Goal: Information Seeking & Learning: Find specific fact

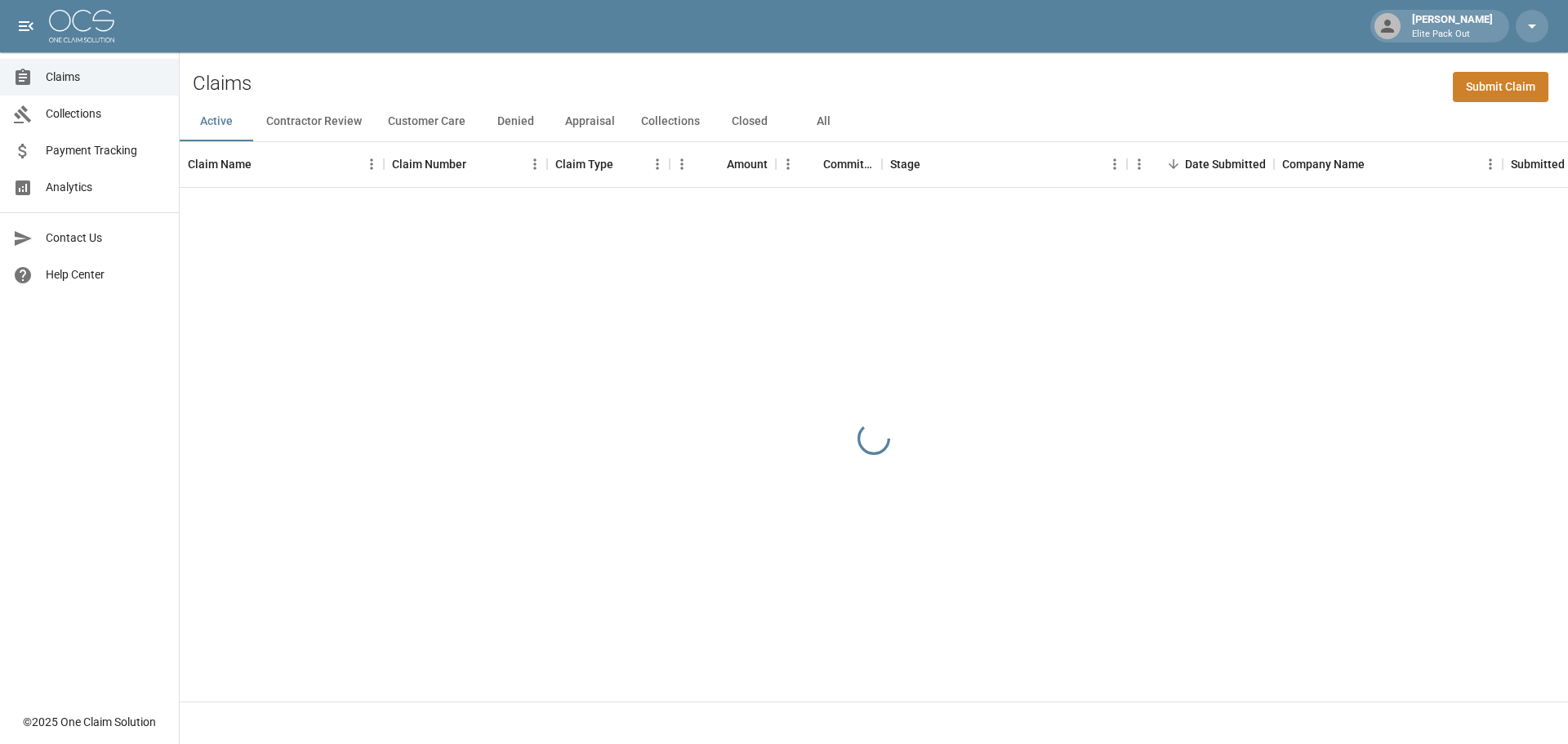
click at [821, 120] on button "All" at bounding box center [823, 122] width 74 height 39
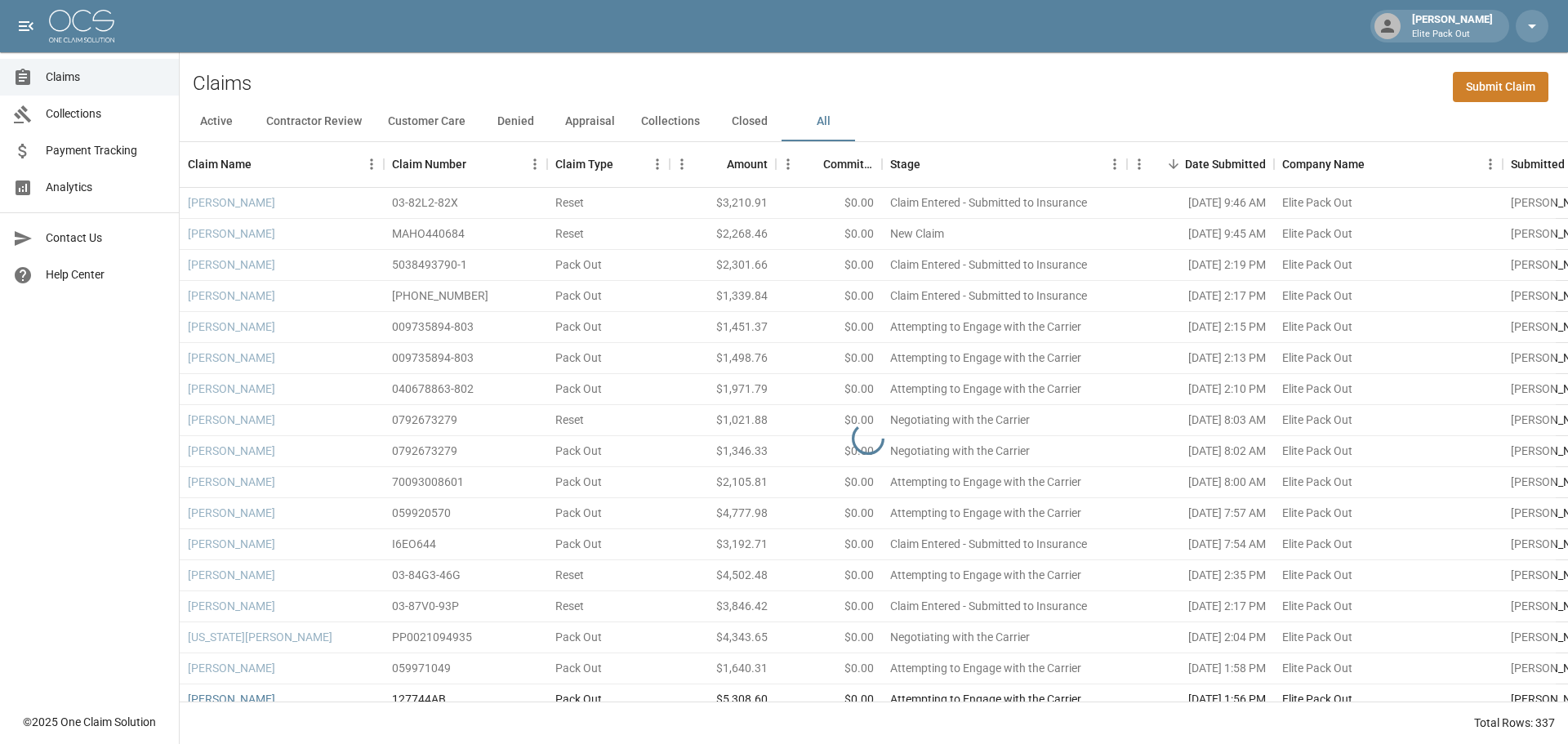
click at [1332, 79] on div "Claims Submit Claim" at bounding box center [873, 77] width 1389 height 50
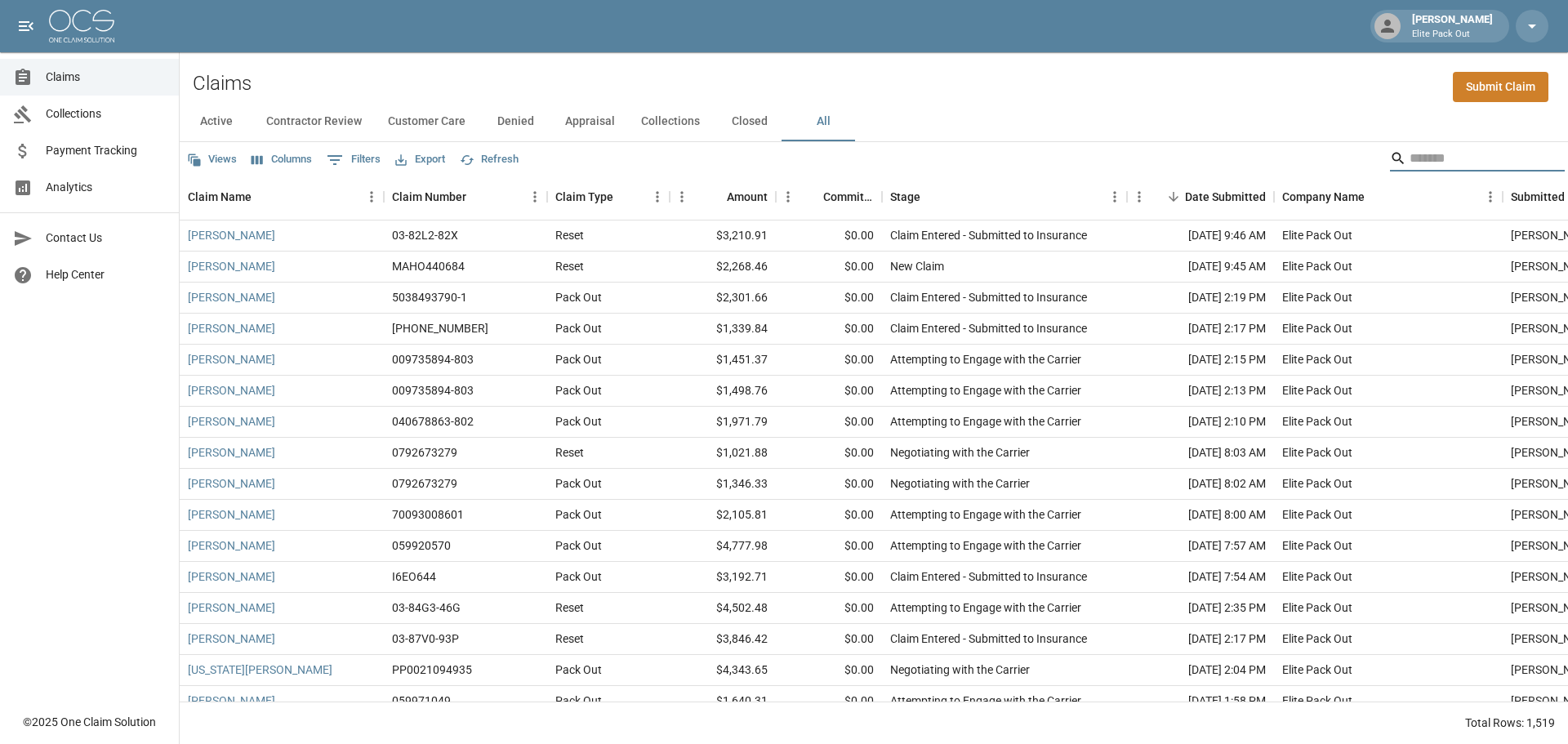
click at [1422, 160] on input "Search" at bounding box center [1475, 158] width 131 height 26
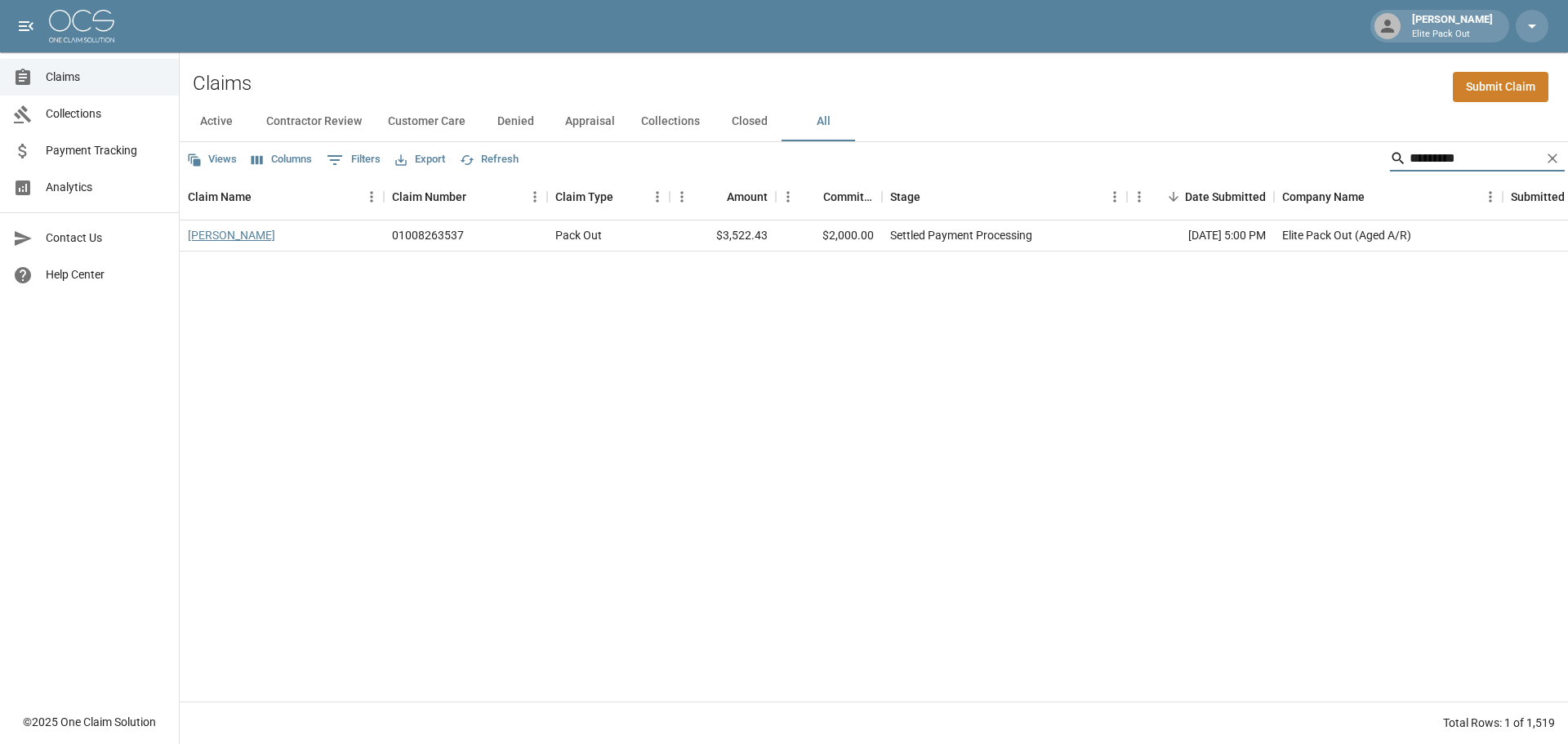
type input "*********"
click at [218, 234] on link "[PERSON_NAME]" at bounding box center [231, 235] width 87 height 16
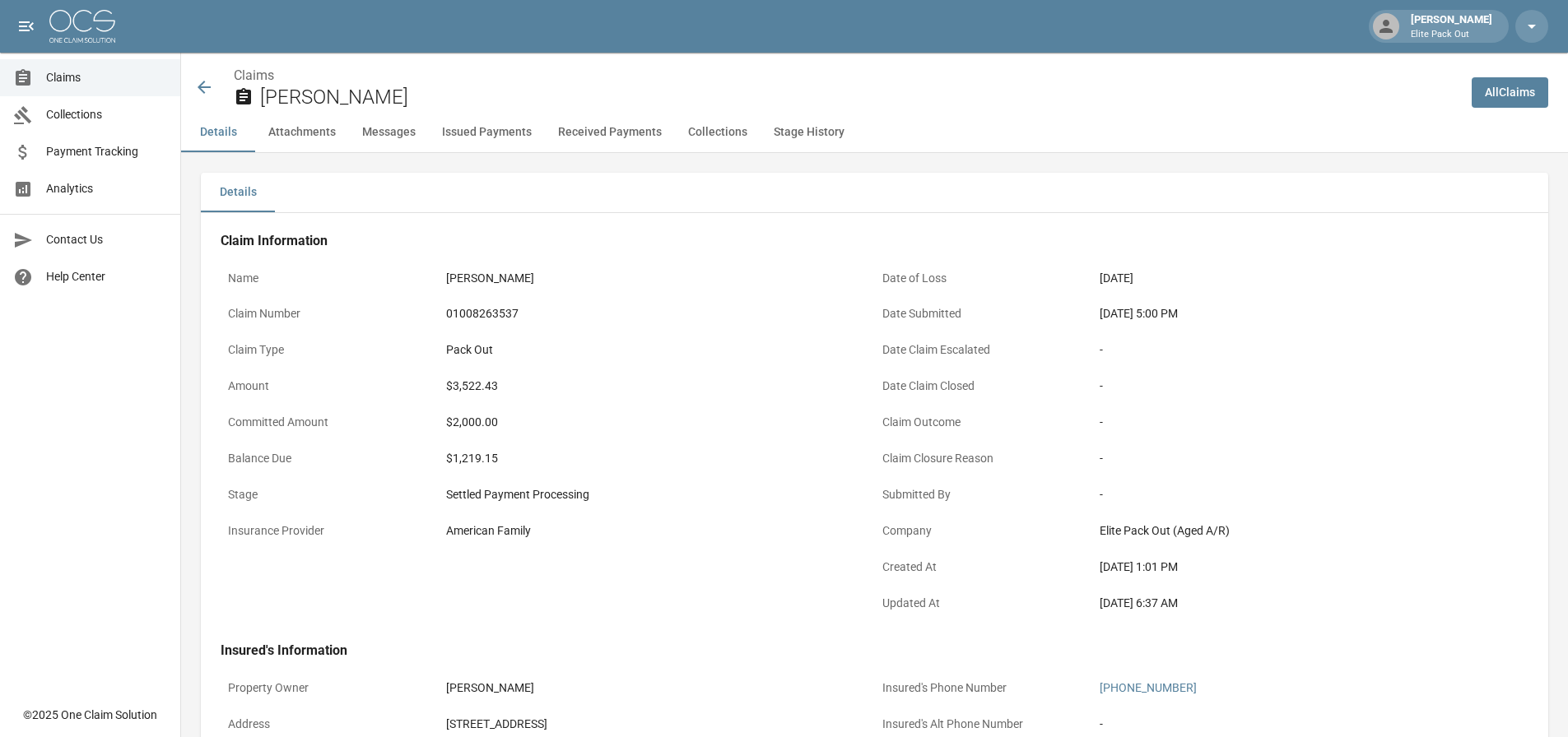
click at [202, 83] on icon at bounding box center [204, 87] width 14 height 14
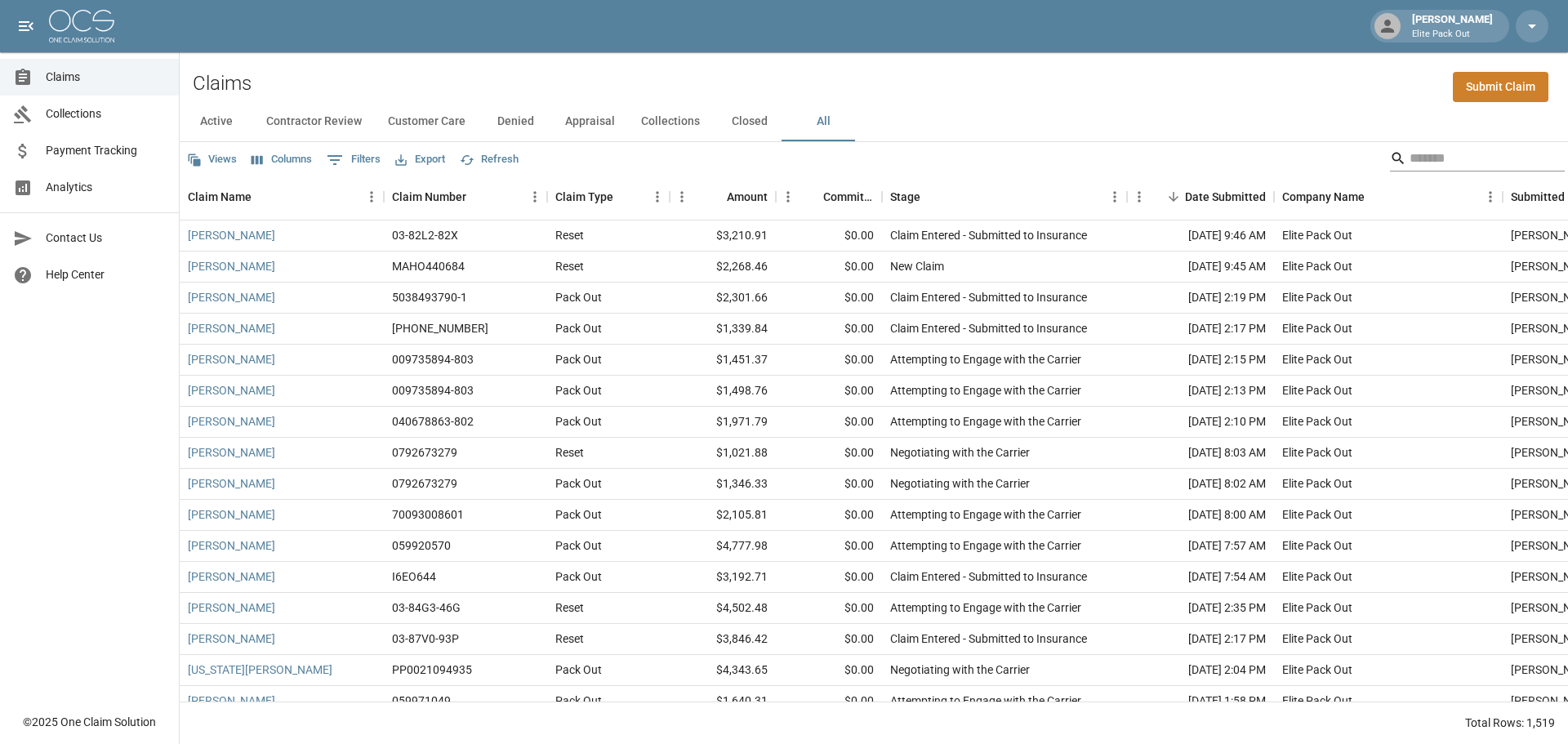
click at [1409, 162] on input "Search" at bounding box center [1475, 158] width 131 height 26
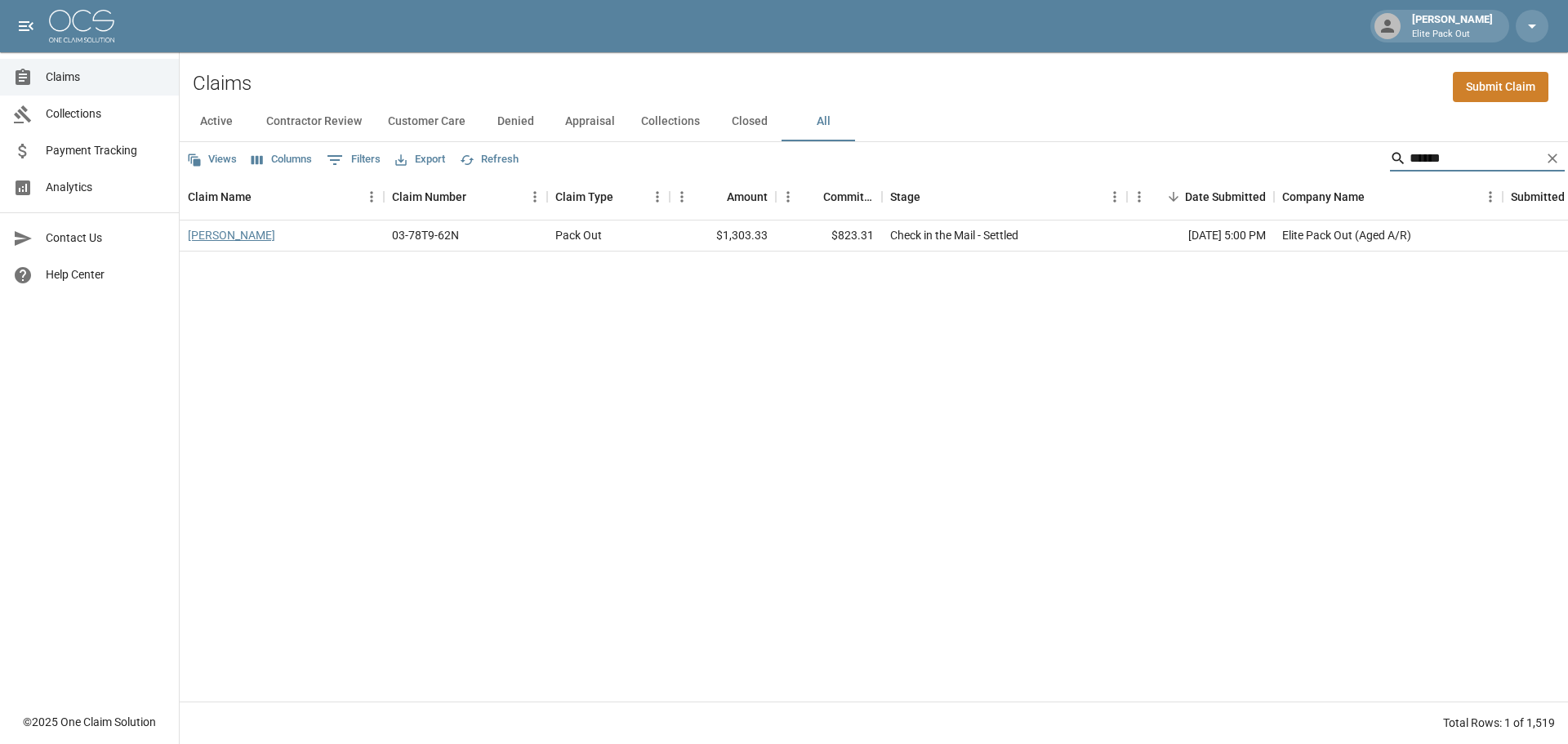
type input "******"
click at [230, 241] on link "[PERSON_NAME]" at bounding box center [231, 235] width 87 height 16
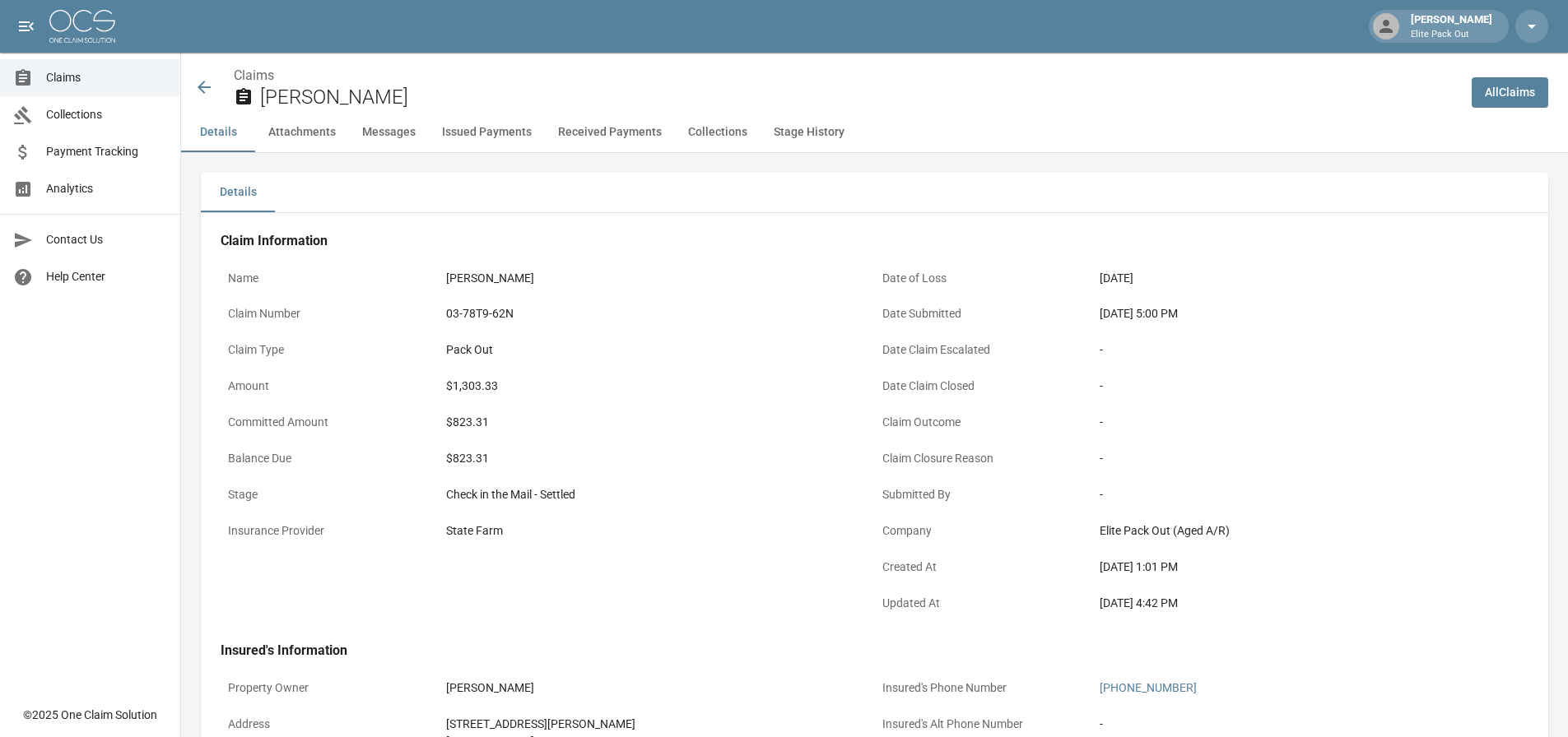
click at [206, 94] on icon at bounding box center [204, 88] width 20 height 20
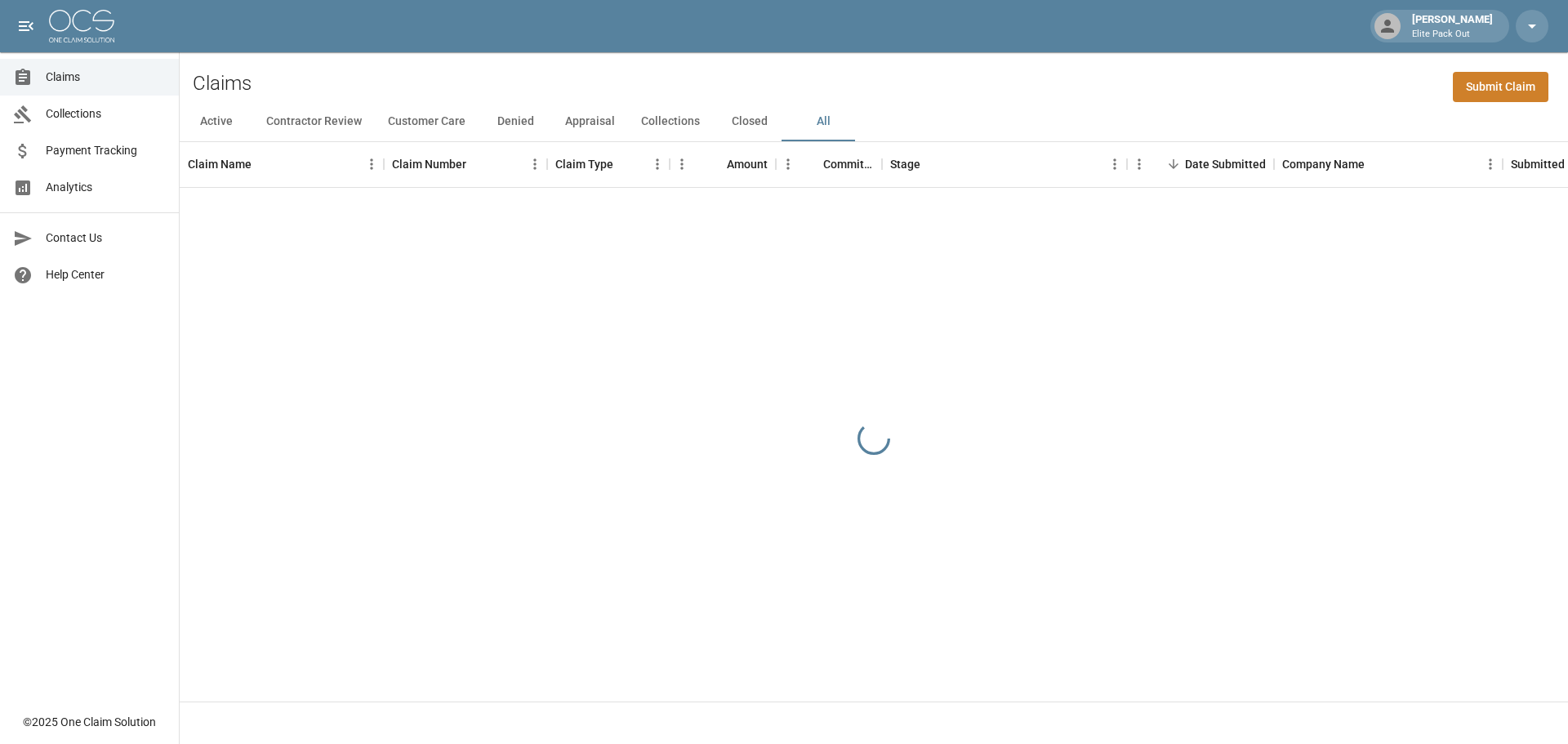
click at [1330, 80] on div "Claims Submit Claim" at bounding box center [873, 77] width 1389 height 50
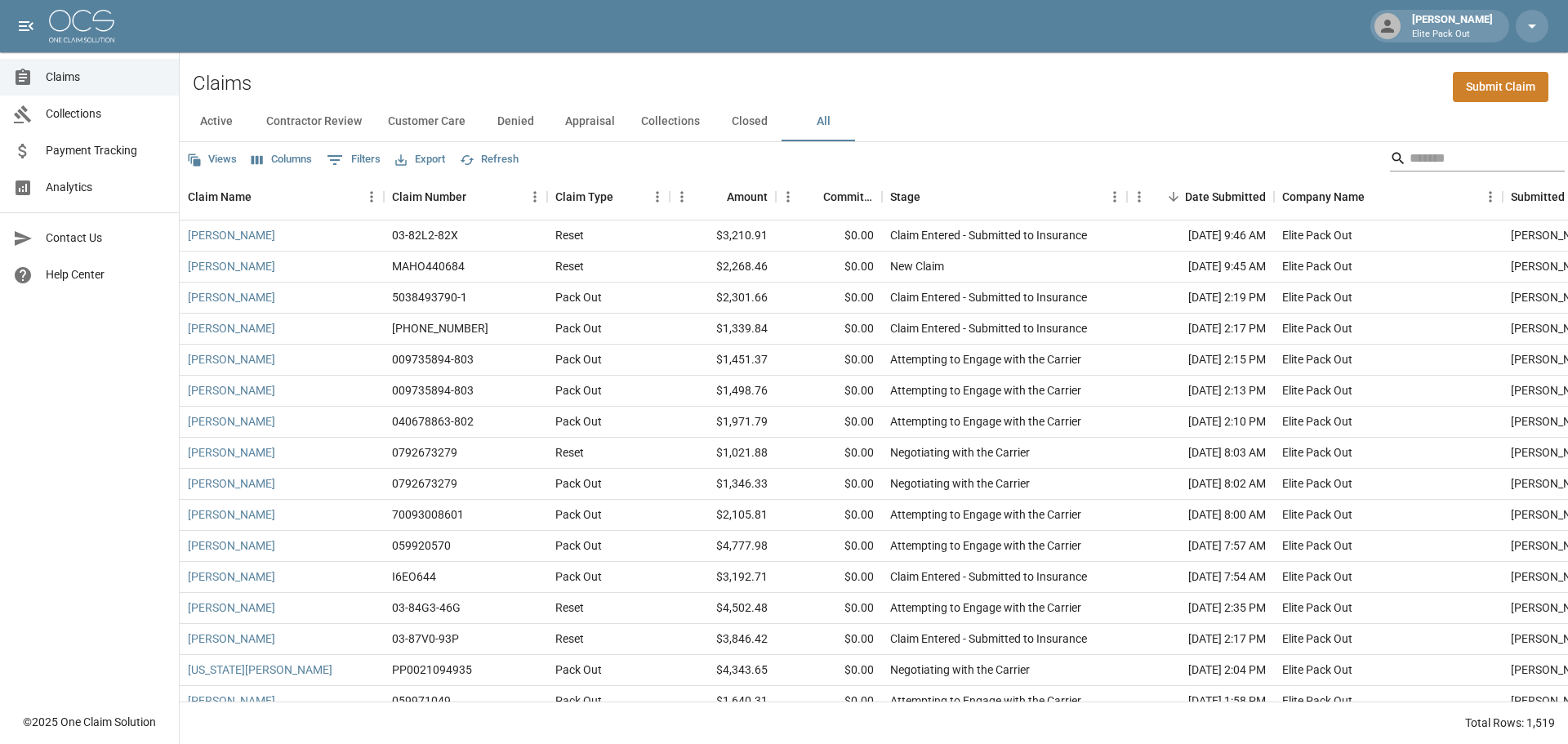
click at [1409, 156] on input "Search" at bounding box center [1475, 158] width 131 height 26
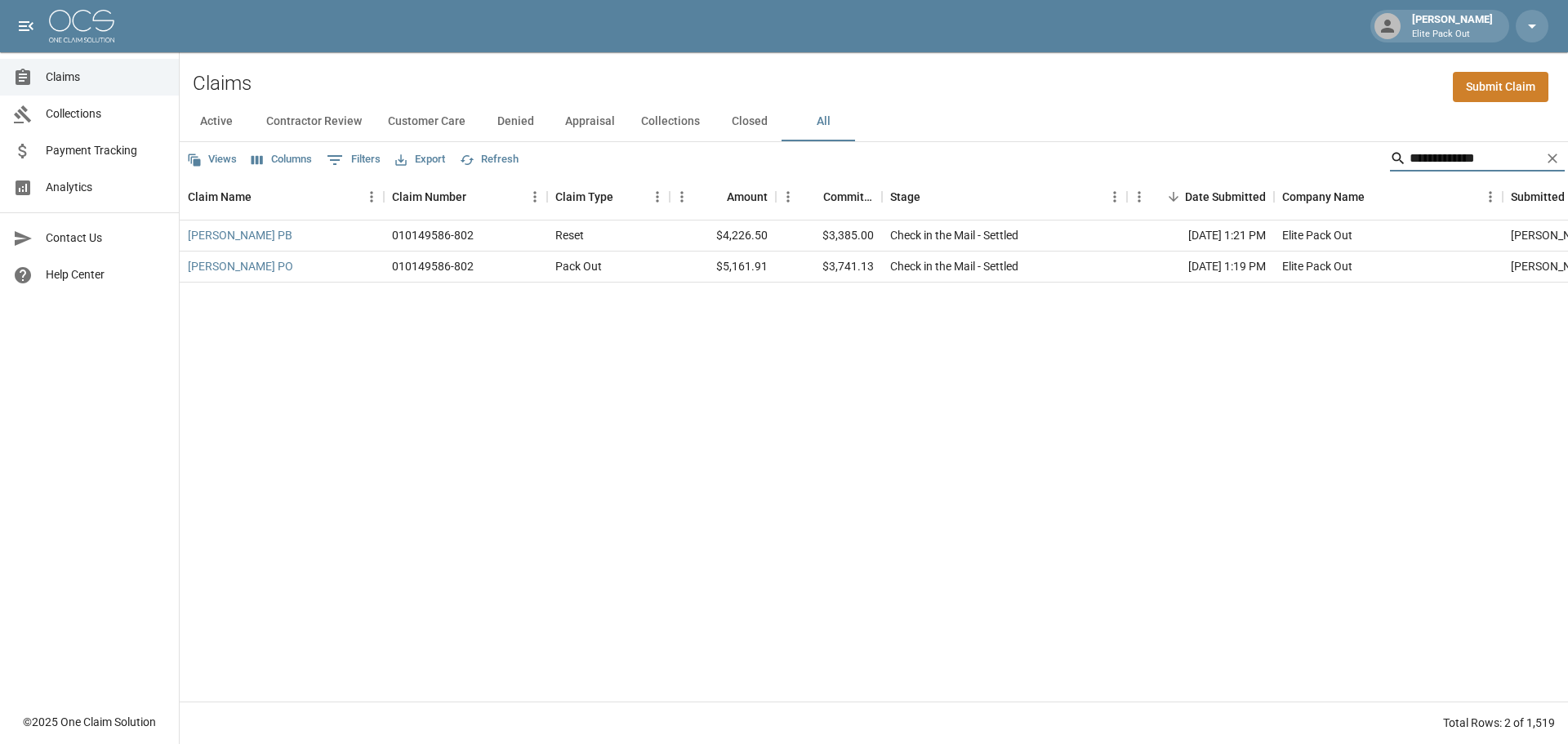
type input "**********"
click at [1262, 384] on div "[PERSON_NAME] PB 010149586-802 Reset $4,226.50 $3,385.00 Check in the Mail - Se…" at bounding box center [943, 461] width 1528 height 481
click at [216, 264] on link "[PERSON_NAME] PO" at bounding box center [241, 266] width 106 height 16
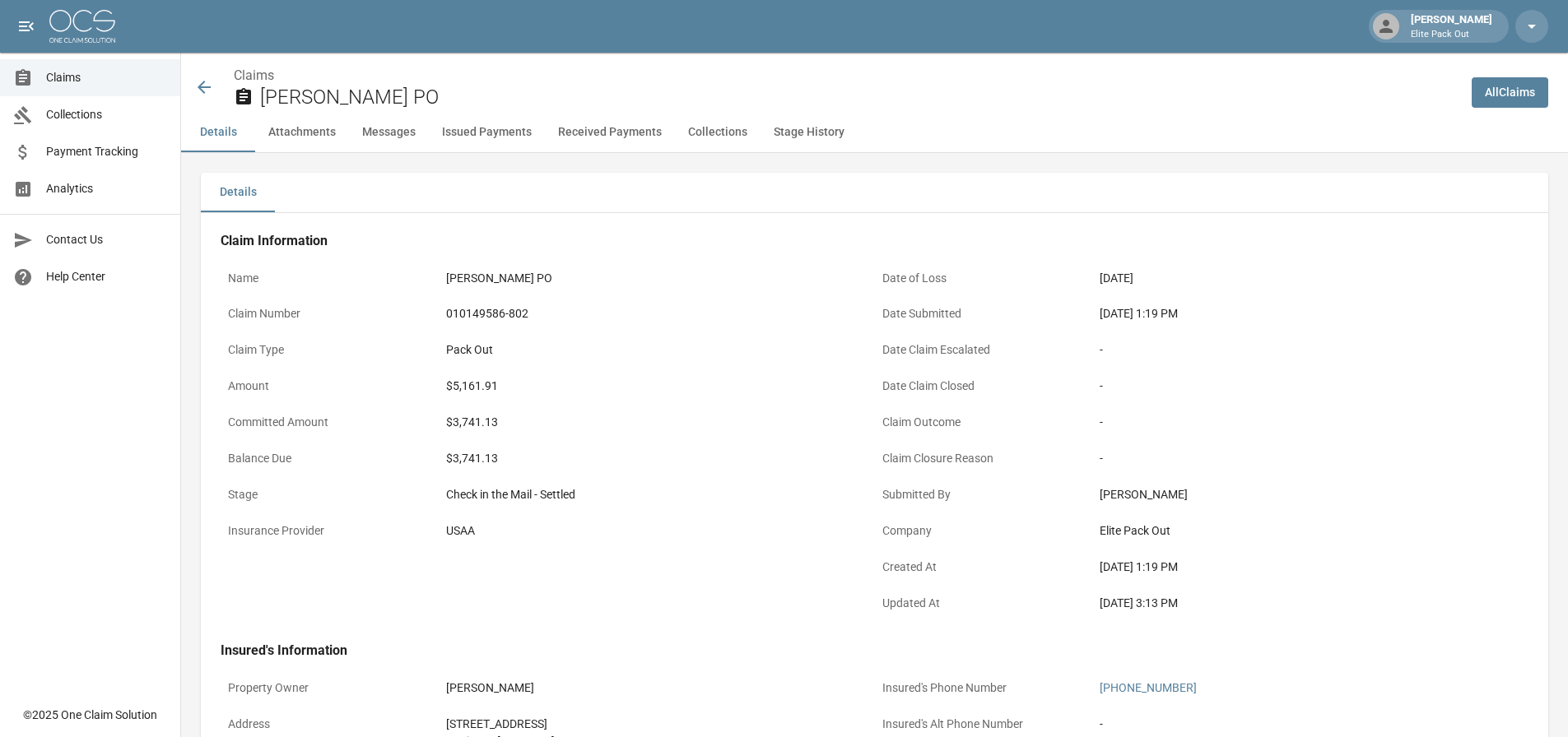
click at [200, 88] on icon at bounding box center [204, 87] width 14 height 14
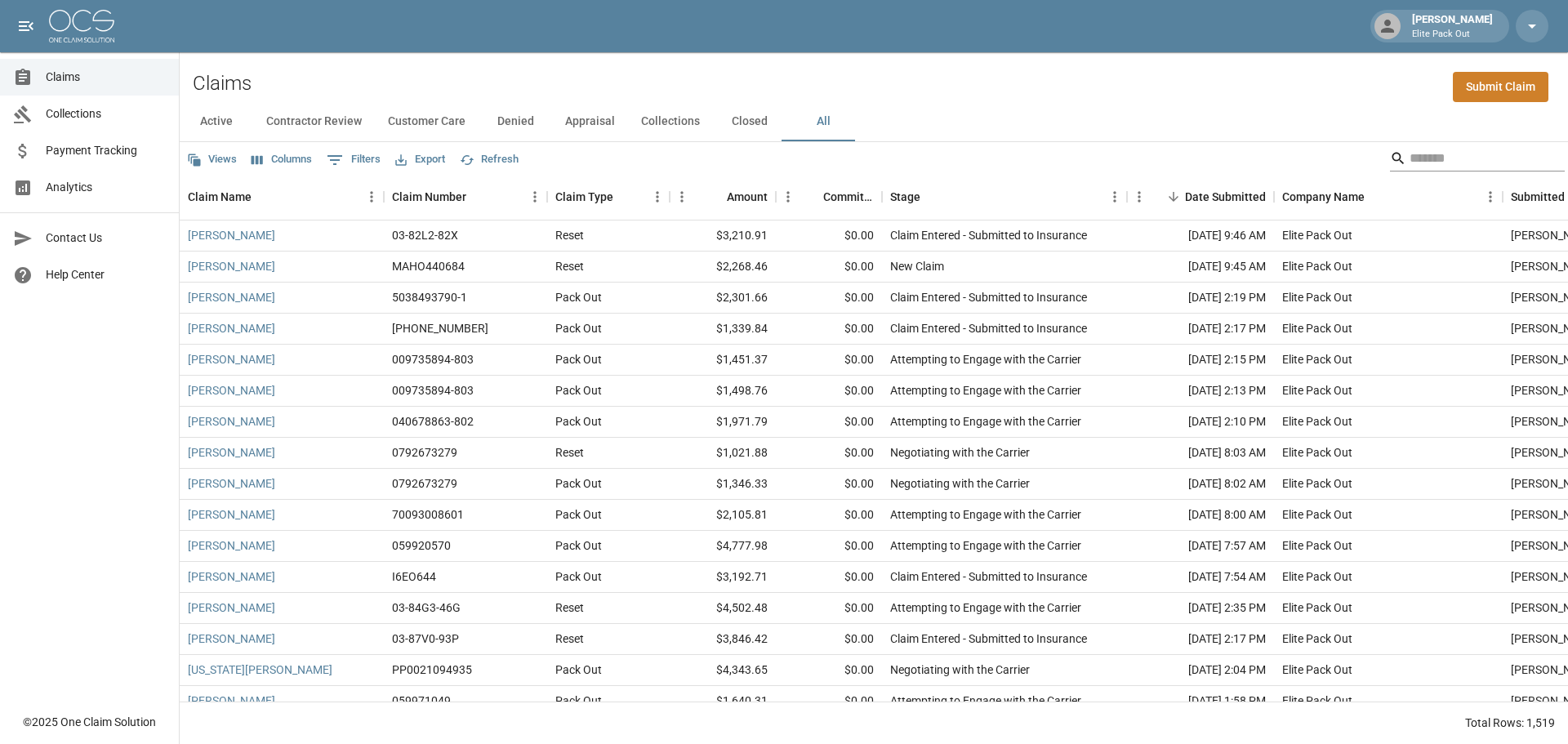
click at [1409, 162] on input "Search" at bounding box center [1475, 158] width 131 height 26
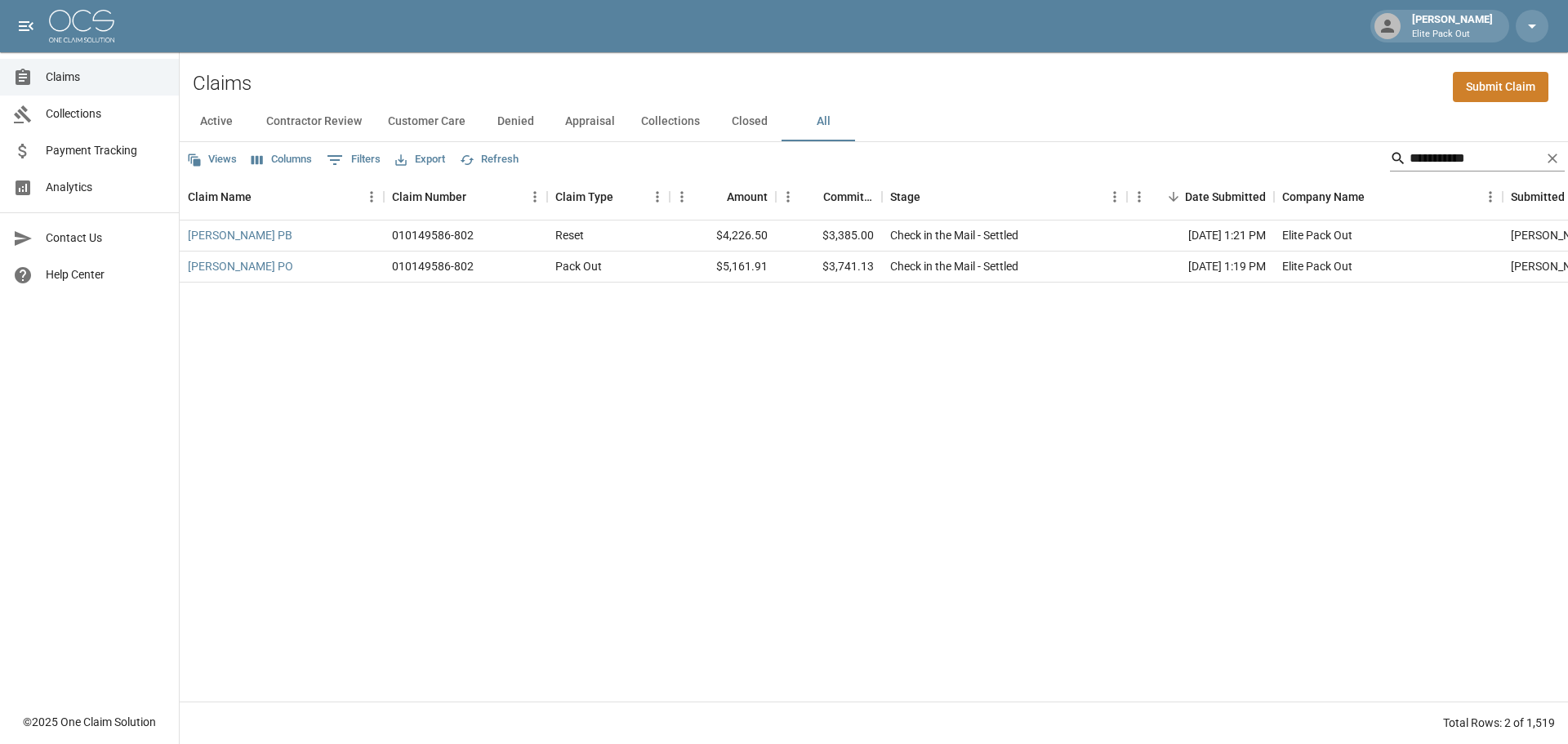
click at [1416, 160] on input "**********" at bounding box center [1475, 158] width 131 height 26
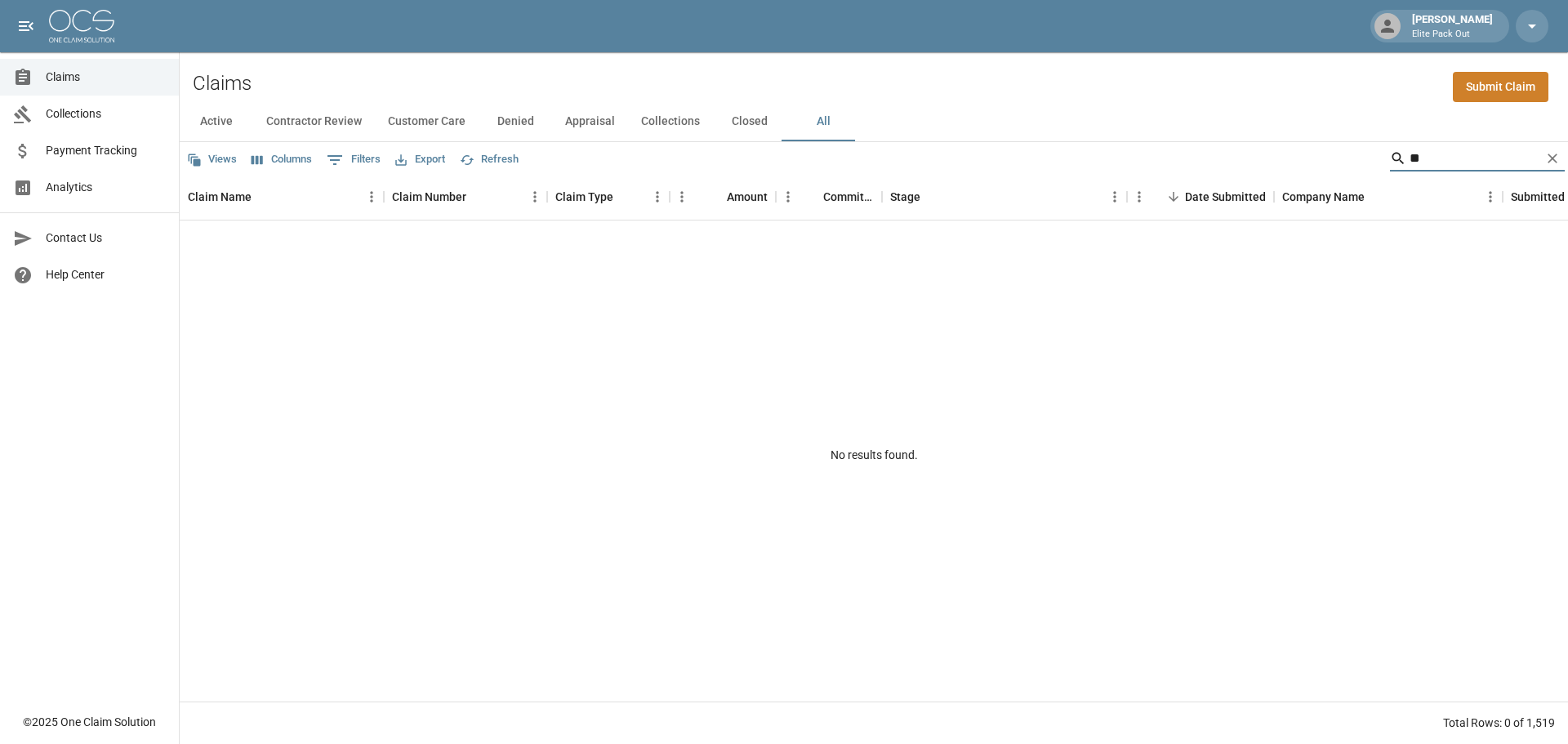
type input "*"
type input "*******"
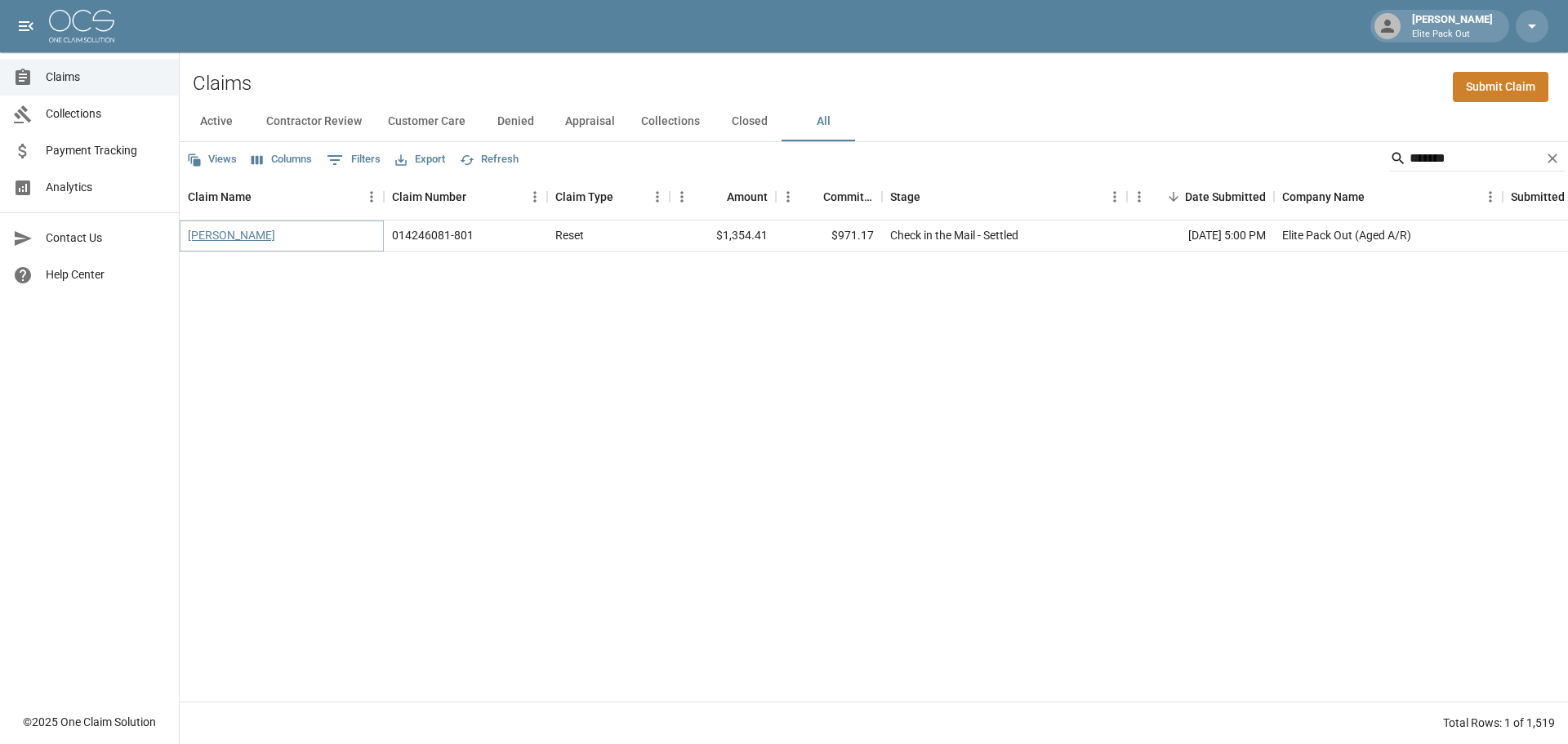
click at [193, 234] on link "[PERSON_NAME]" at bounding box center [231, 235] width 87 height 16
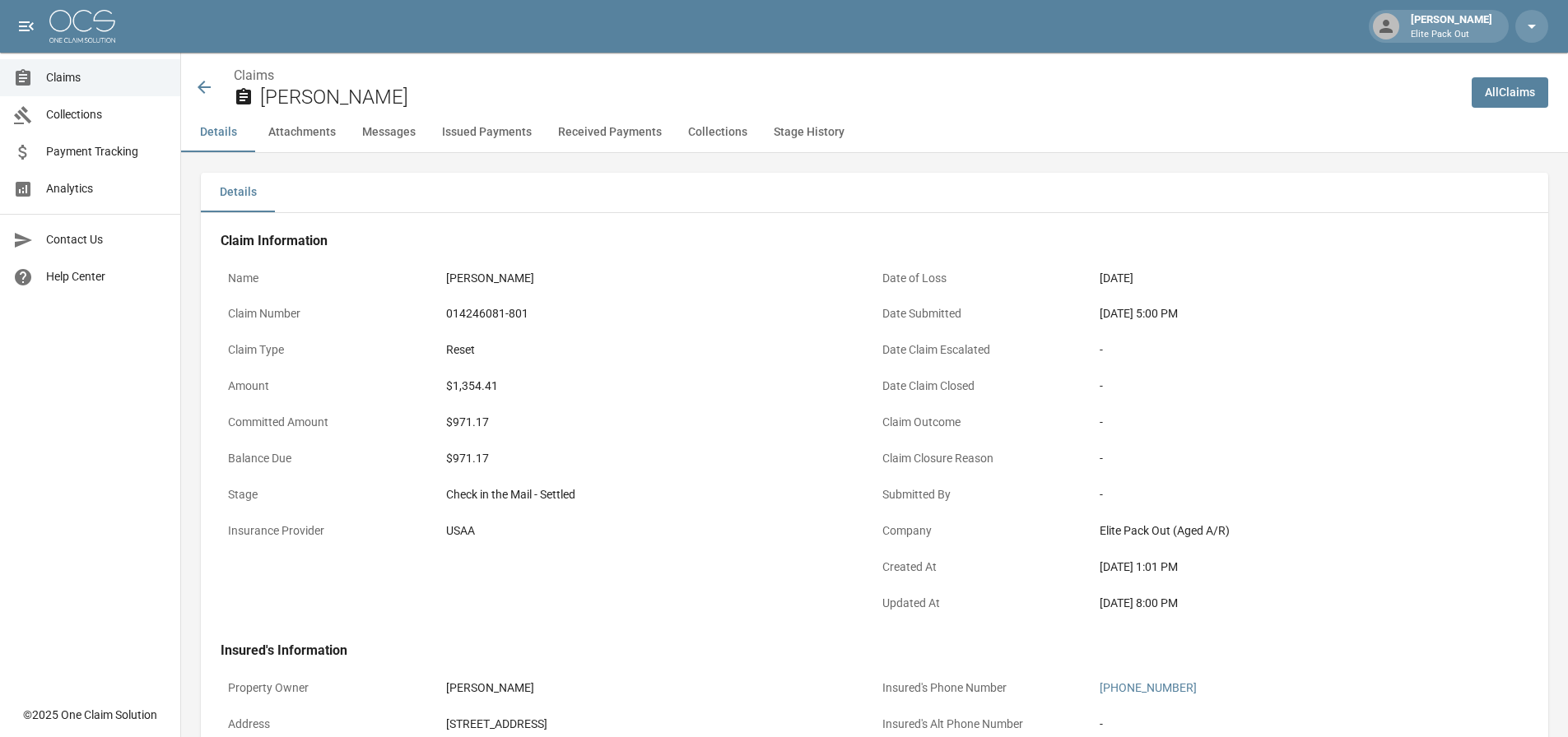
click at [195, 89] on icon at bounding box center [204, 88] width 20 height 20
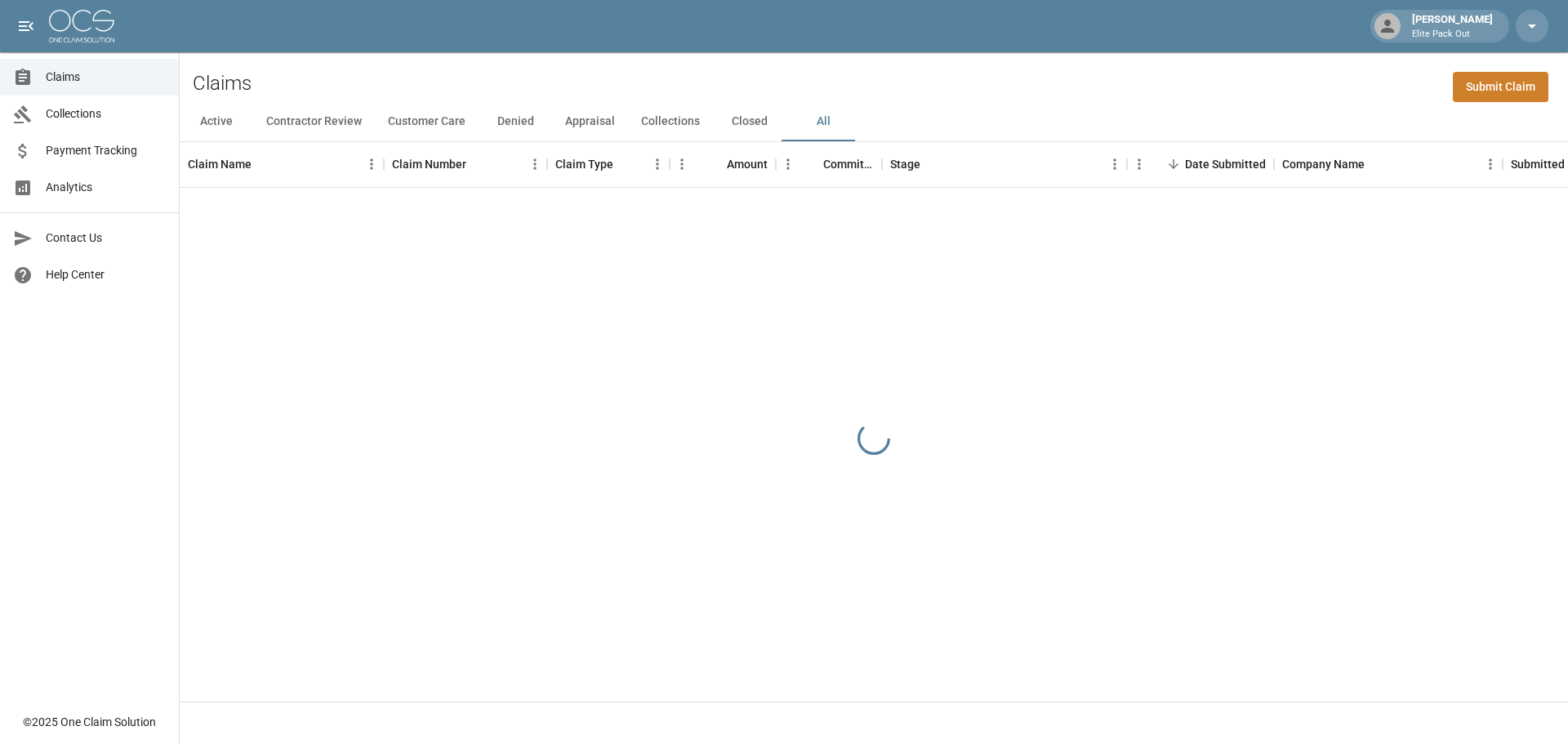
click at [1332, 66] on div "Claims Submit Claim" at bounding box center [873, 77] width 1389 height 50
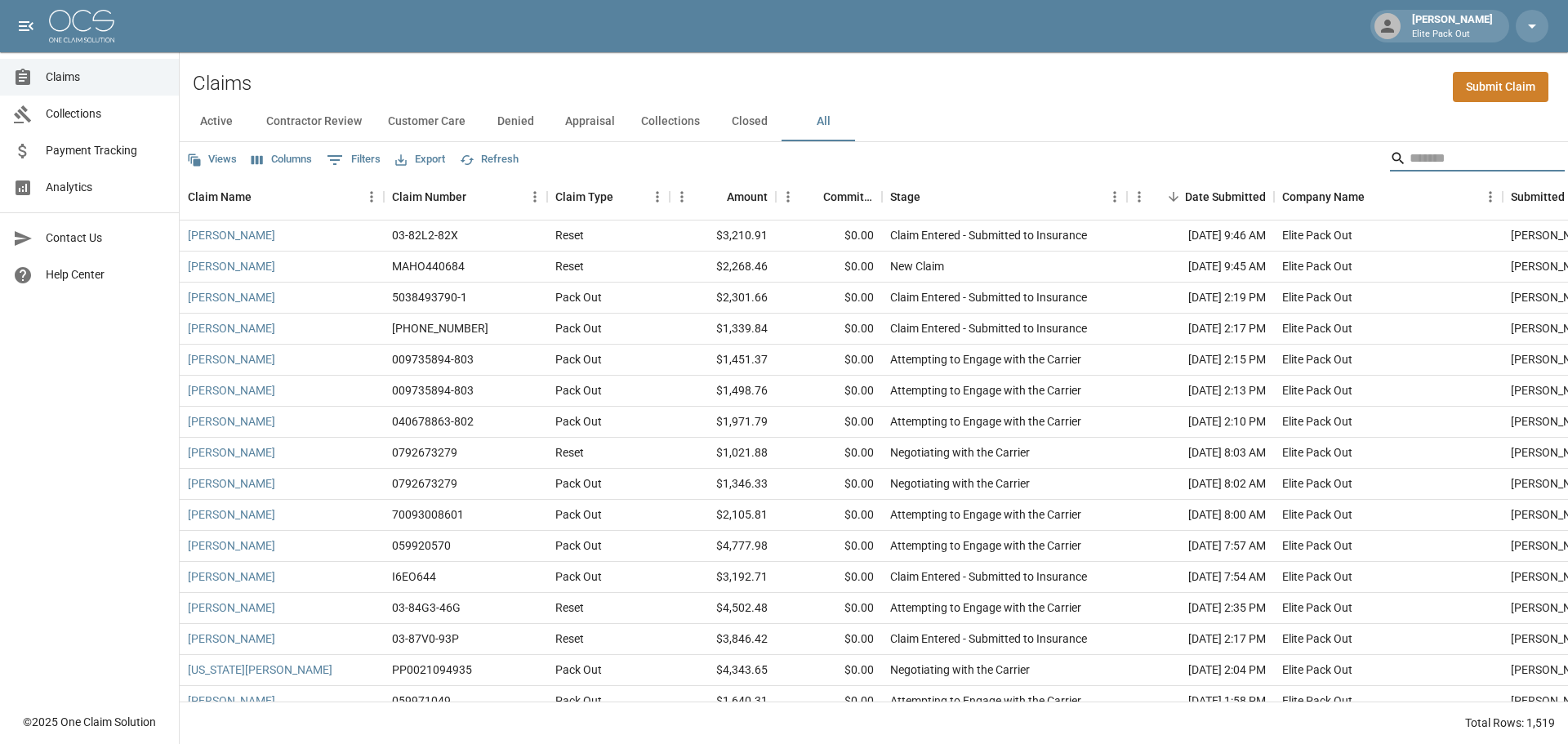
click at [1442, 163] on input "Search" at bounding box center [1475, 158] width 131 height 26
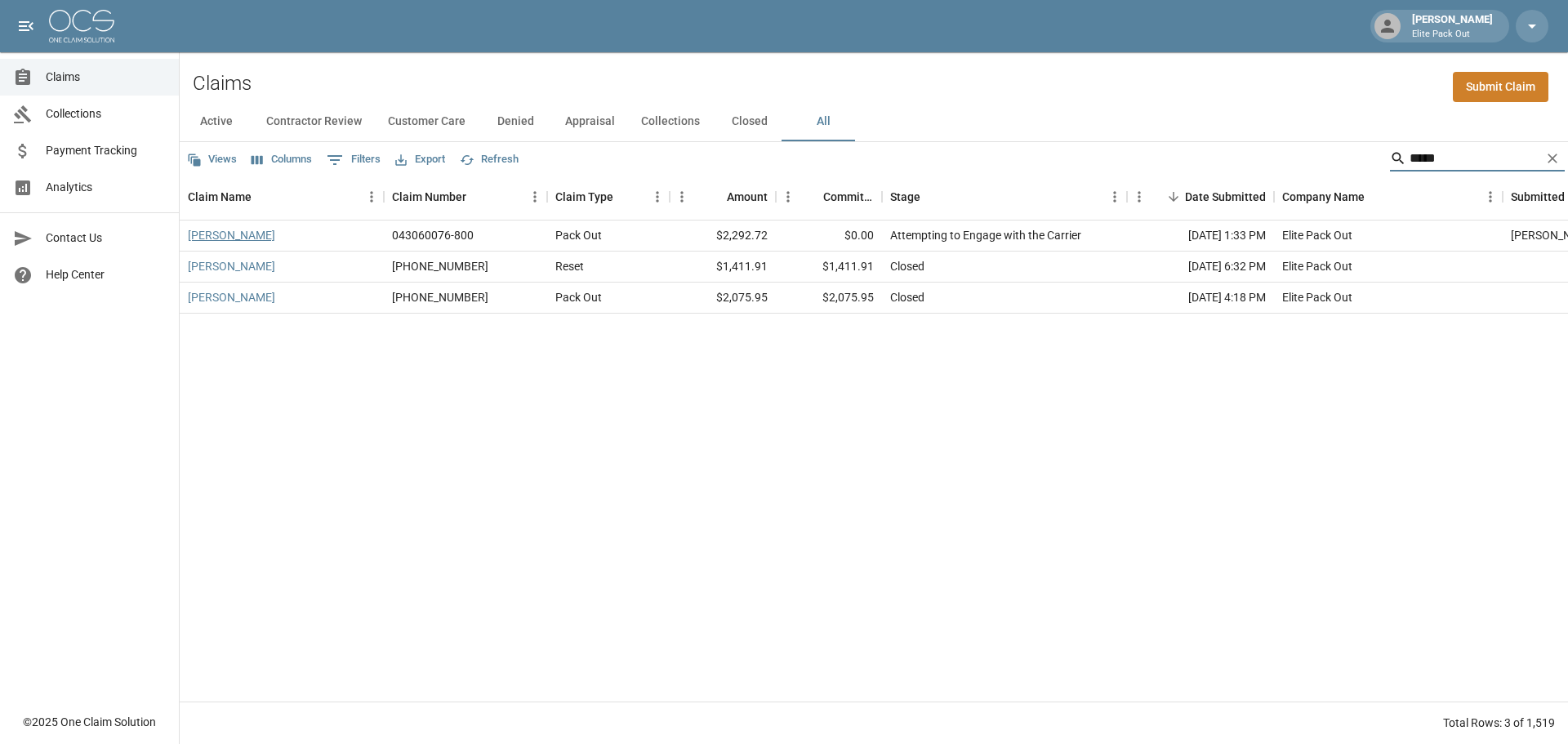
type input "*****"
click at [213, 230] on link "[PERSON_NAME]" at bounding box center [231, 235] width 87 height 16
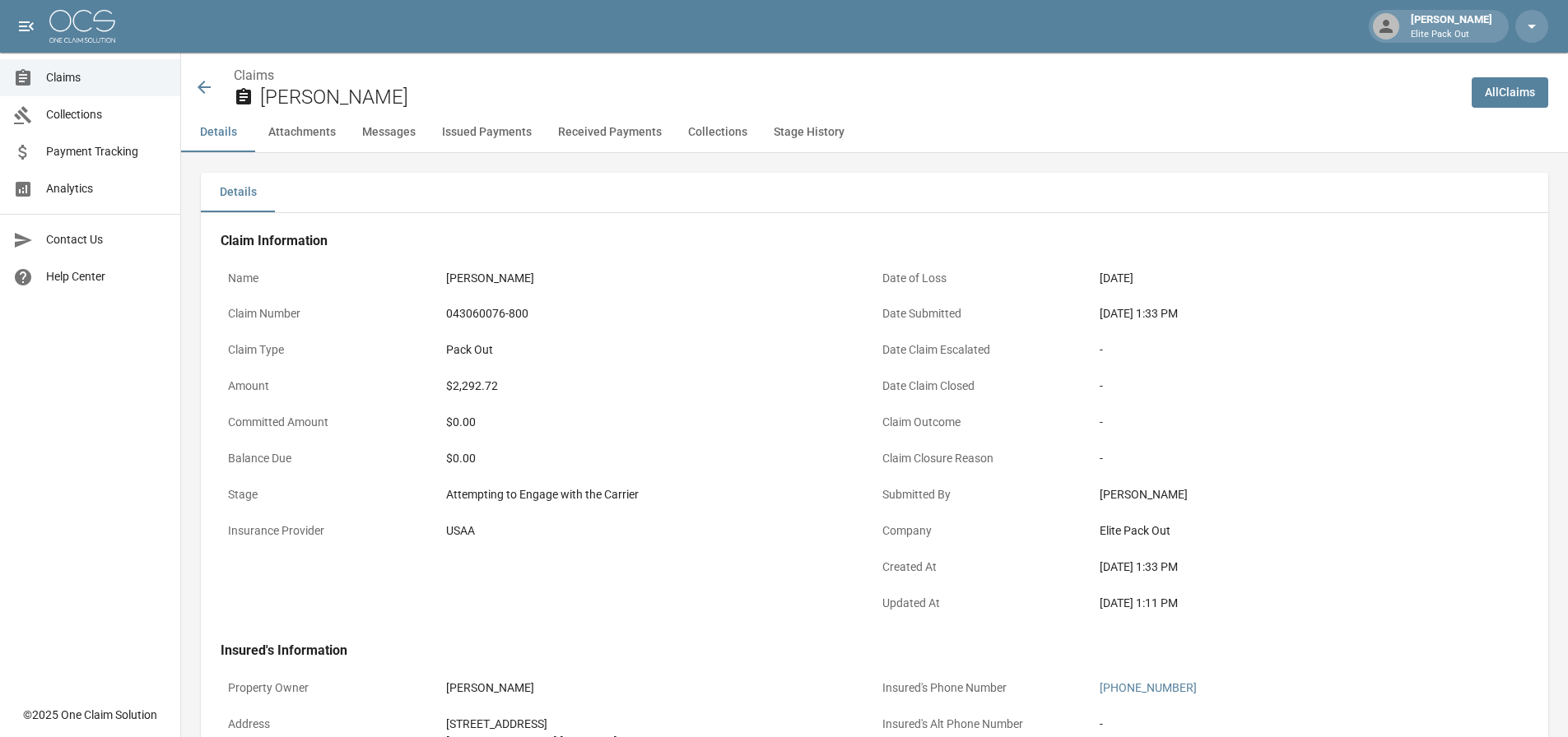
scroll to position [164, 0]
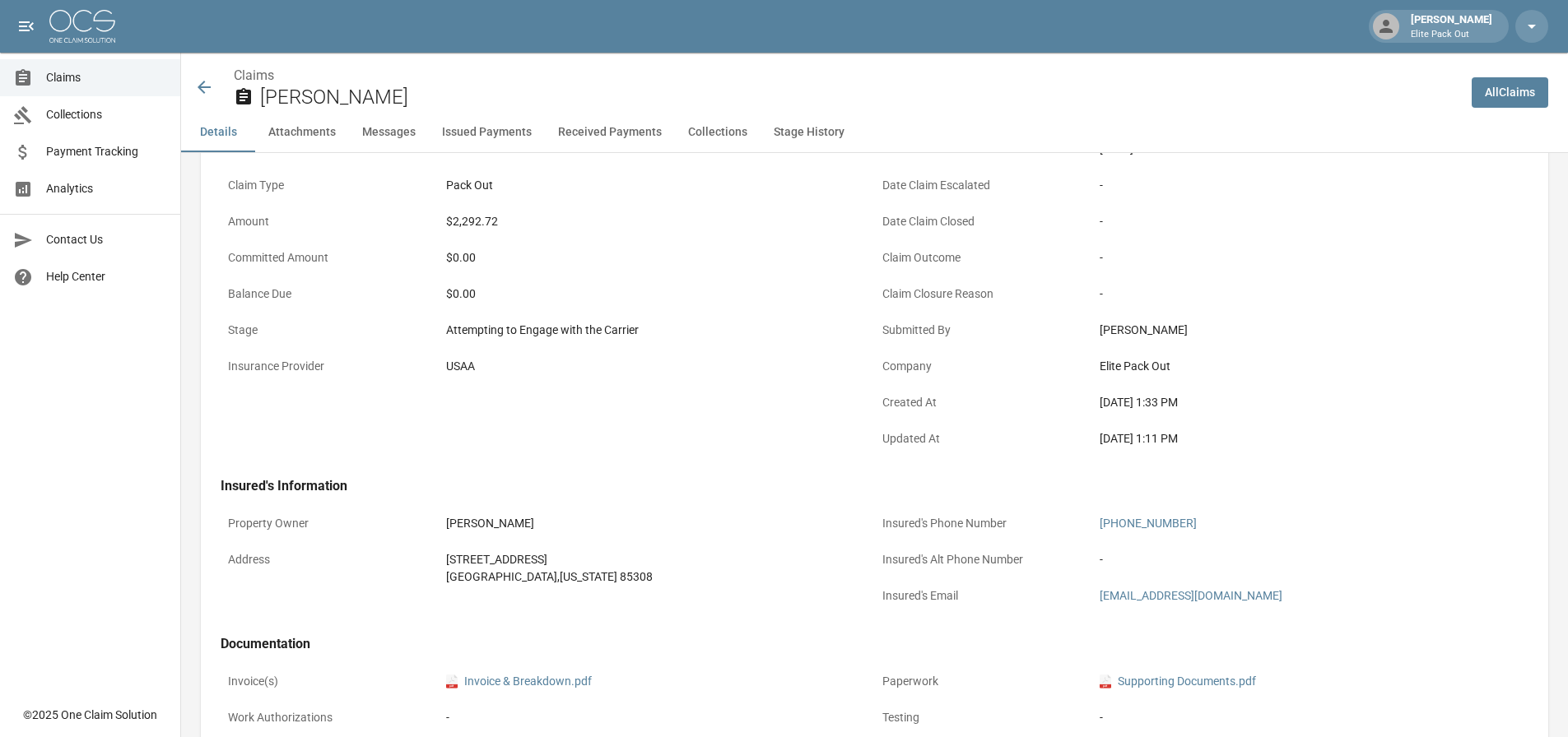
click at [200, 81] on icon at bounding box center [204, 88] width 20 height 20
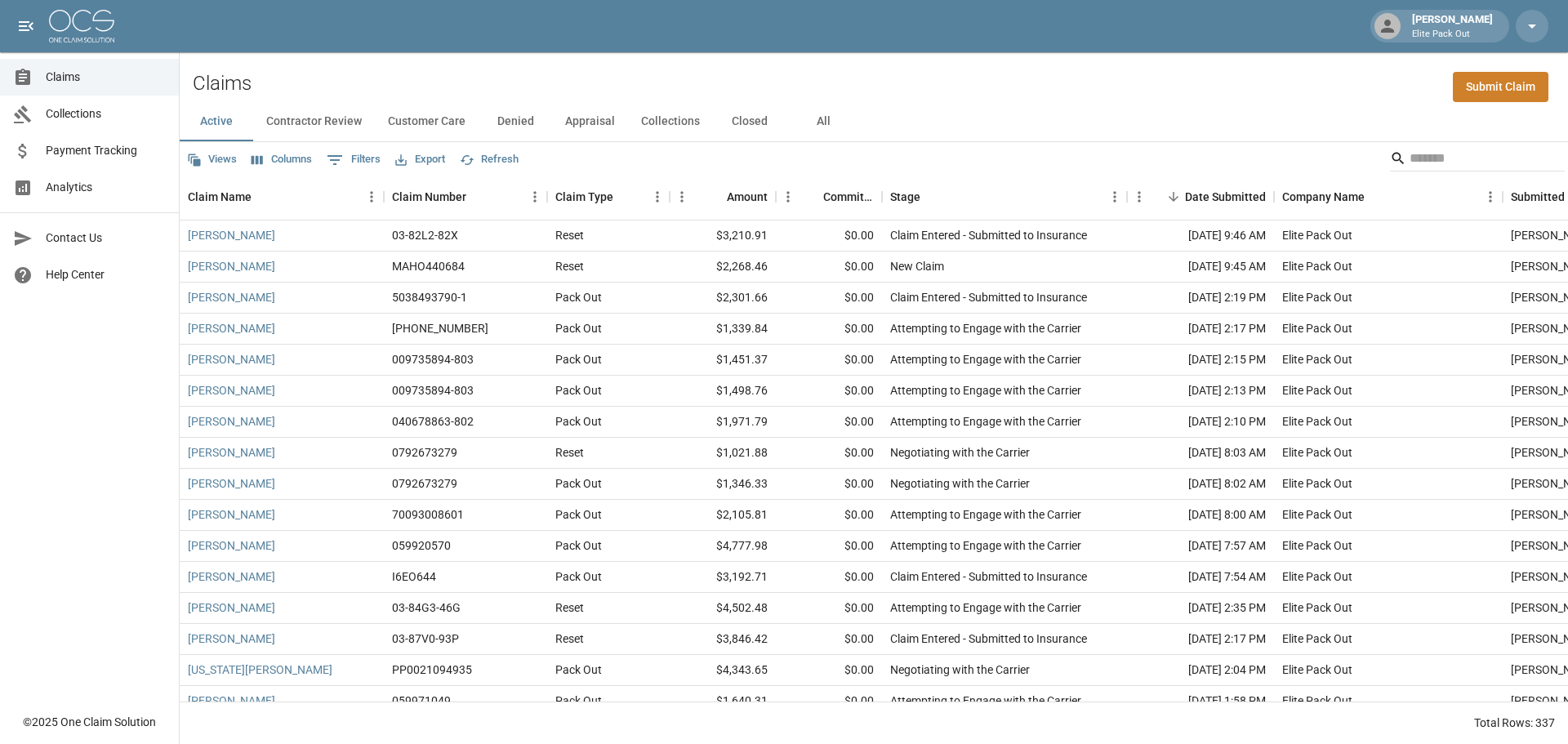
click at [900, 57] on div "Claims Submit Claim" at bounding box center [873, 77] width 1389 height 50
click at [1490, 162] on input "Search" at bounding box center [1475, 158] width 131 height 26
click at [816, 115] on button "All" at bounding box center [823, 122] width 74 height 39
click at [1454, 156] on input "Search" at bounding box center [1475, 158] width 131 height 26
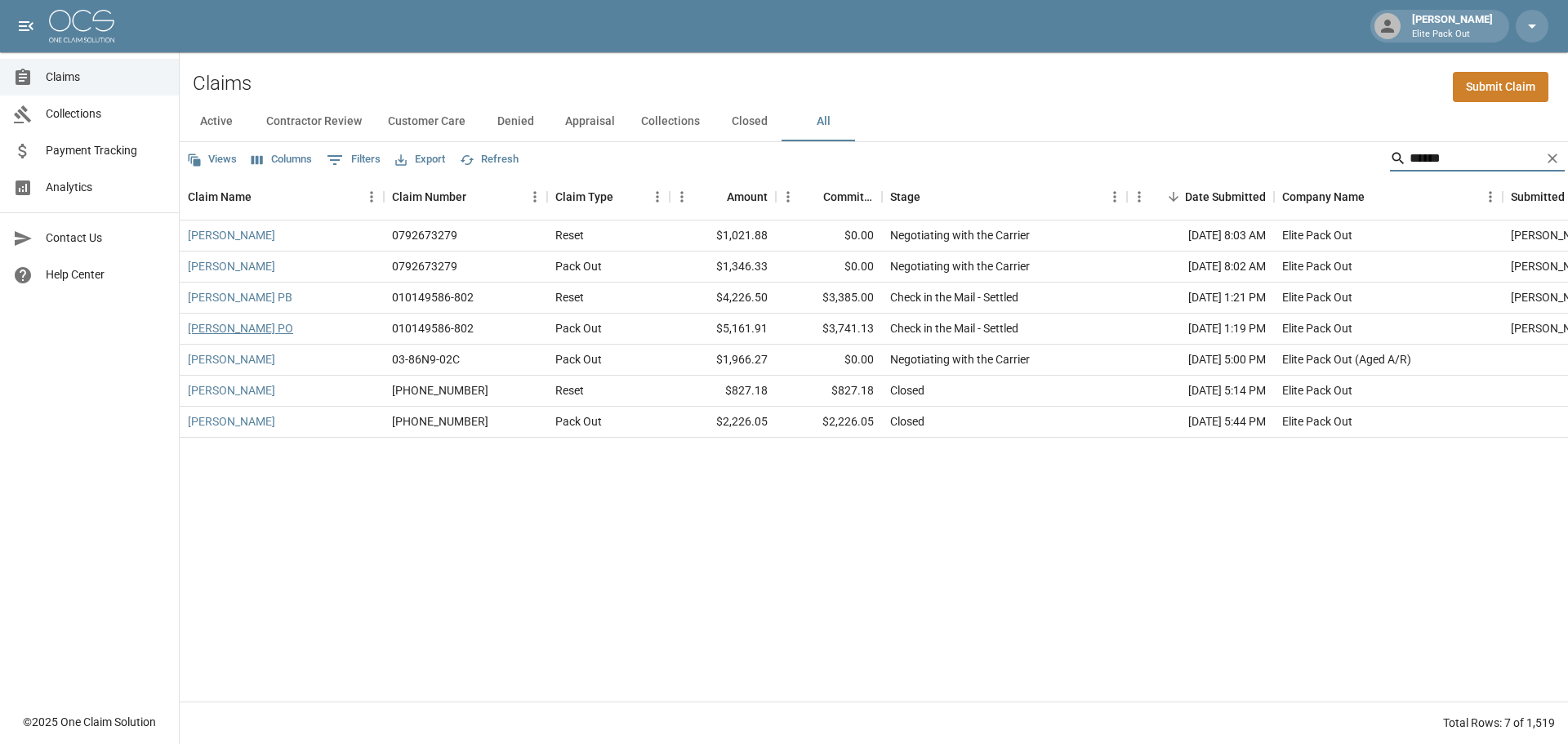
type input "******"
click at [233, 324] on link "[PERSON_NAME] PO" at bounding box center [241, 328] width 106 height 16
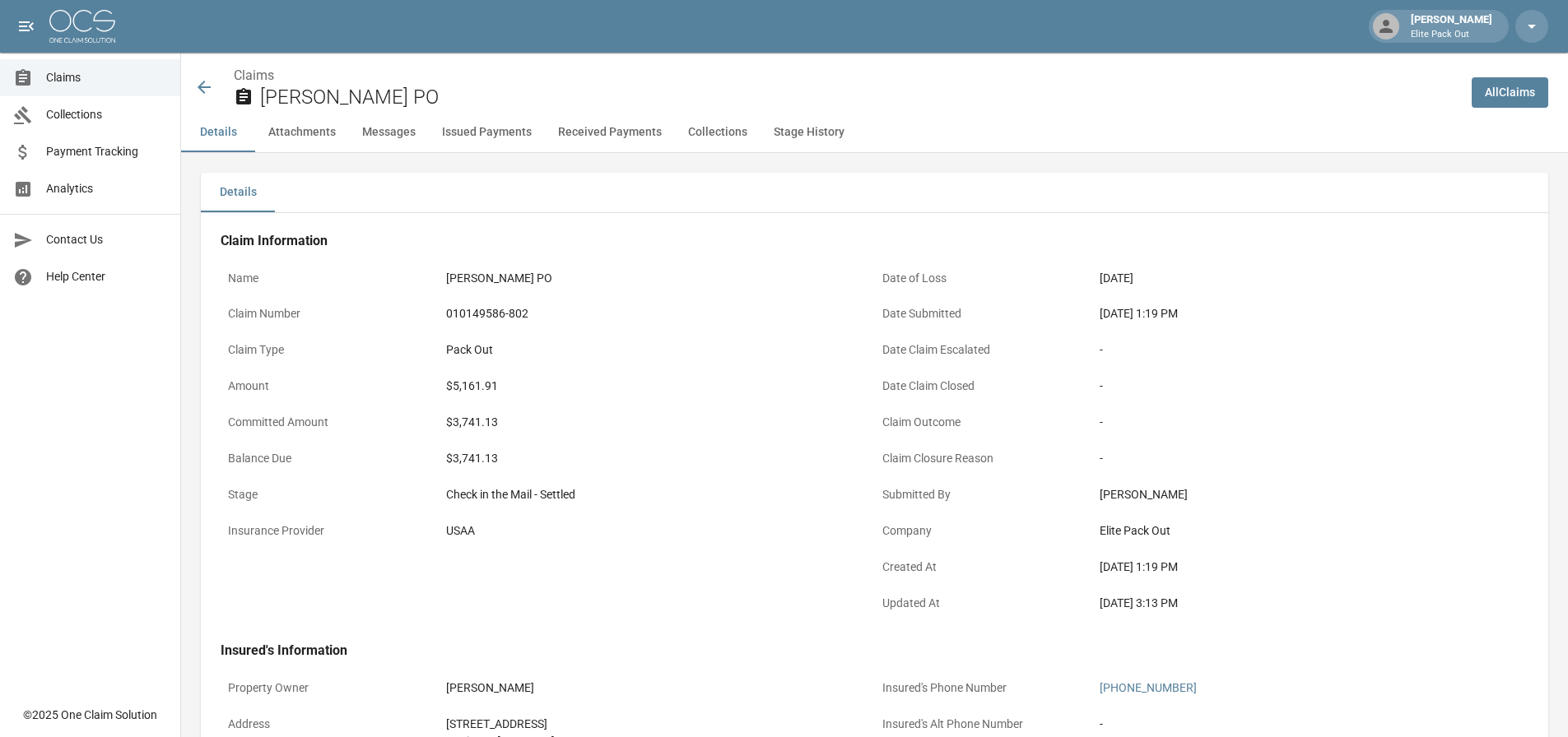
click at [475, 459] on div "$3,741.13" at bounding box center [657, 458] width 421 height 17
copy div "3,741.13"
click at [512, 462] on div "$3,741.13" at bounding box center [657, 458] width 421 height 17
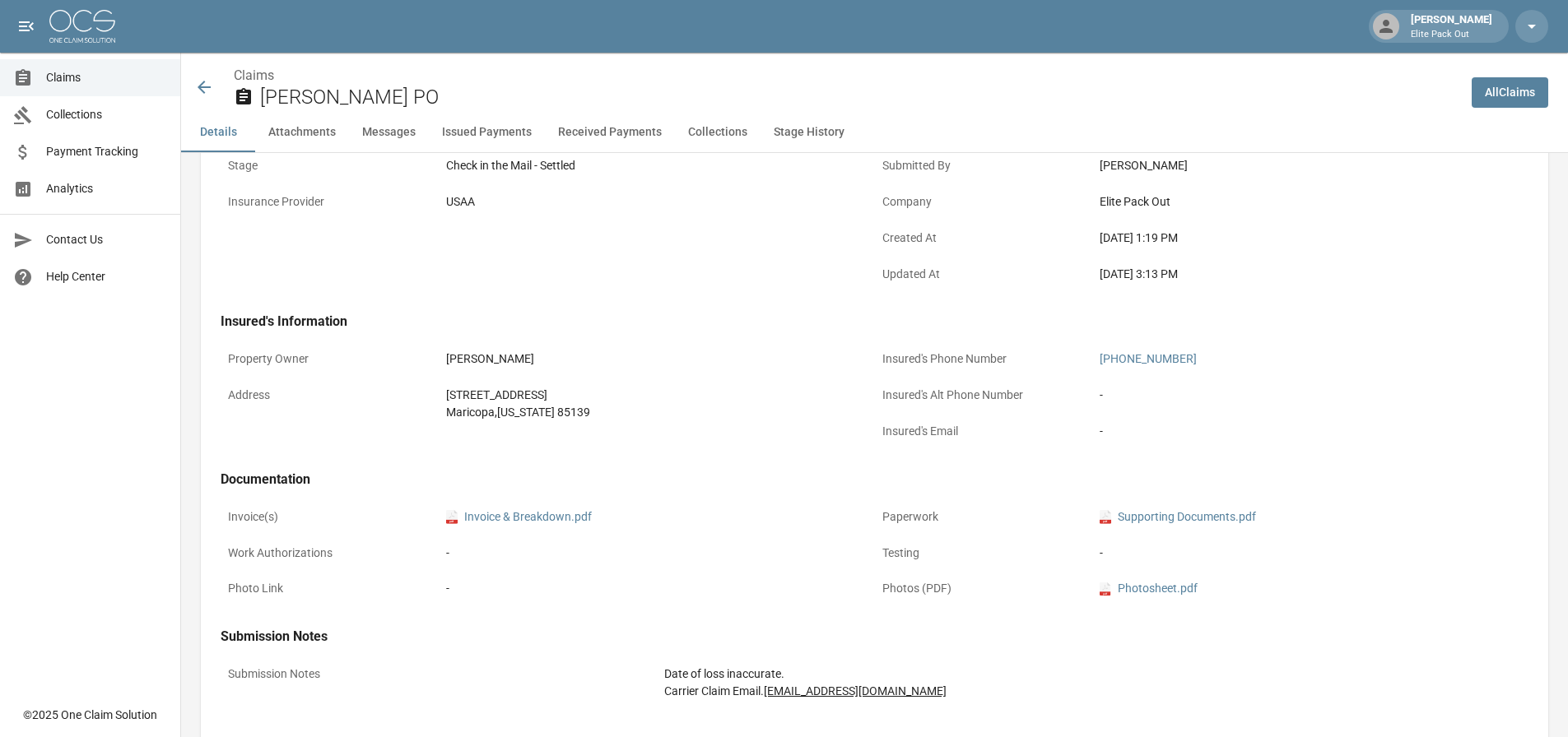
scroll to position [329, 0]
click at [202, 85] on icon at bounding box center [204, 87] width 14 height 14
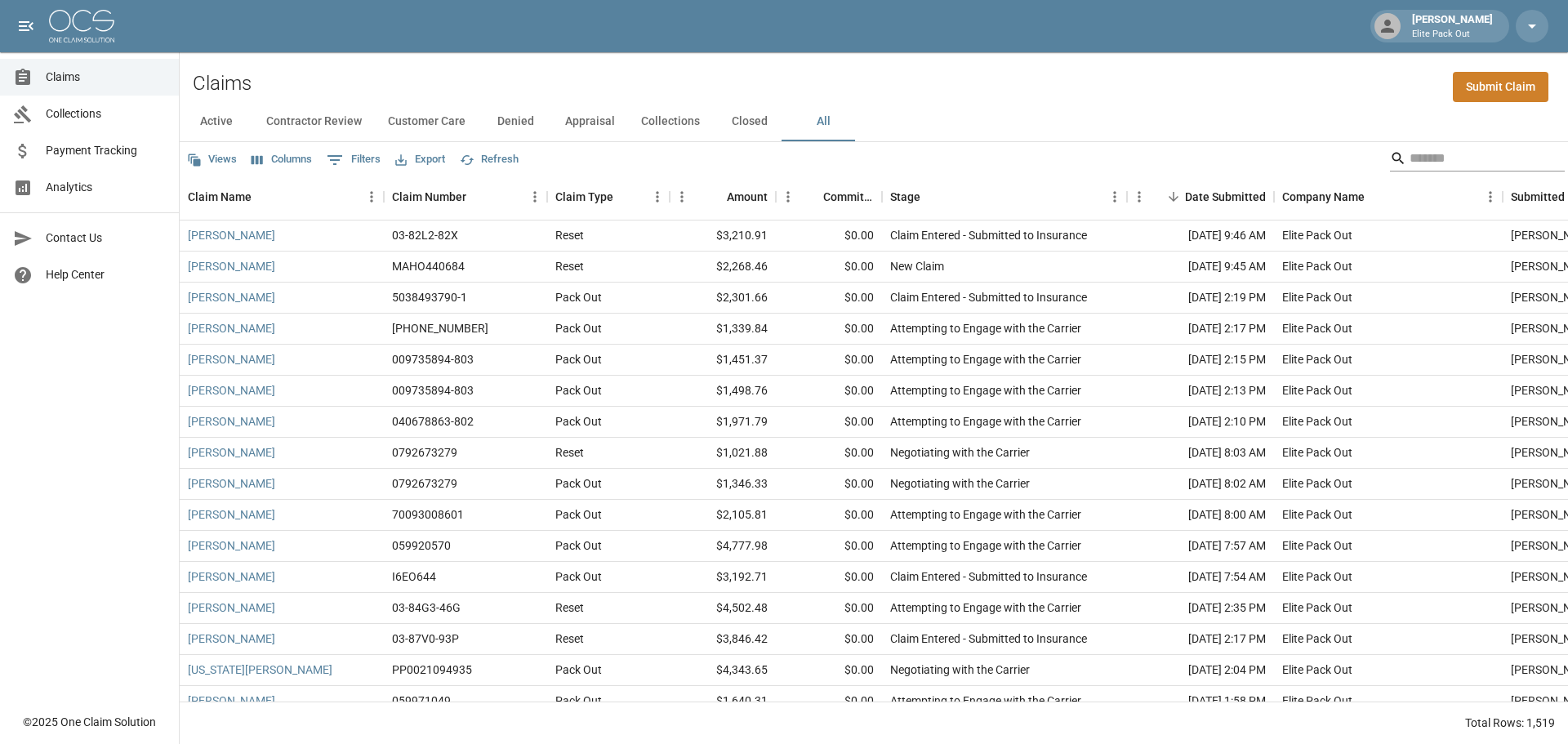
click at [1409, 159] on input "Search" at bounding box center [1475, 158] width 131 height 26
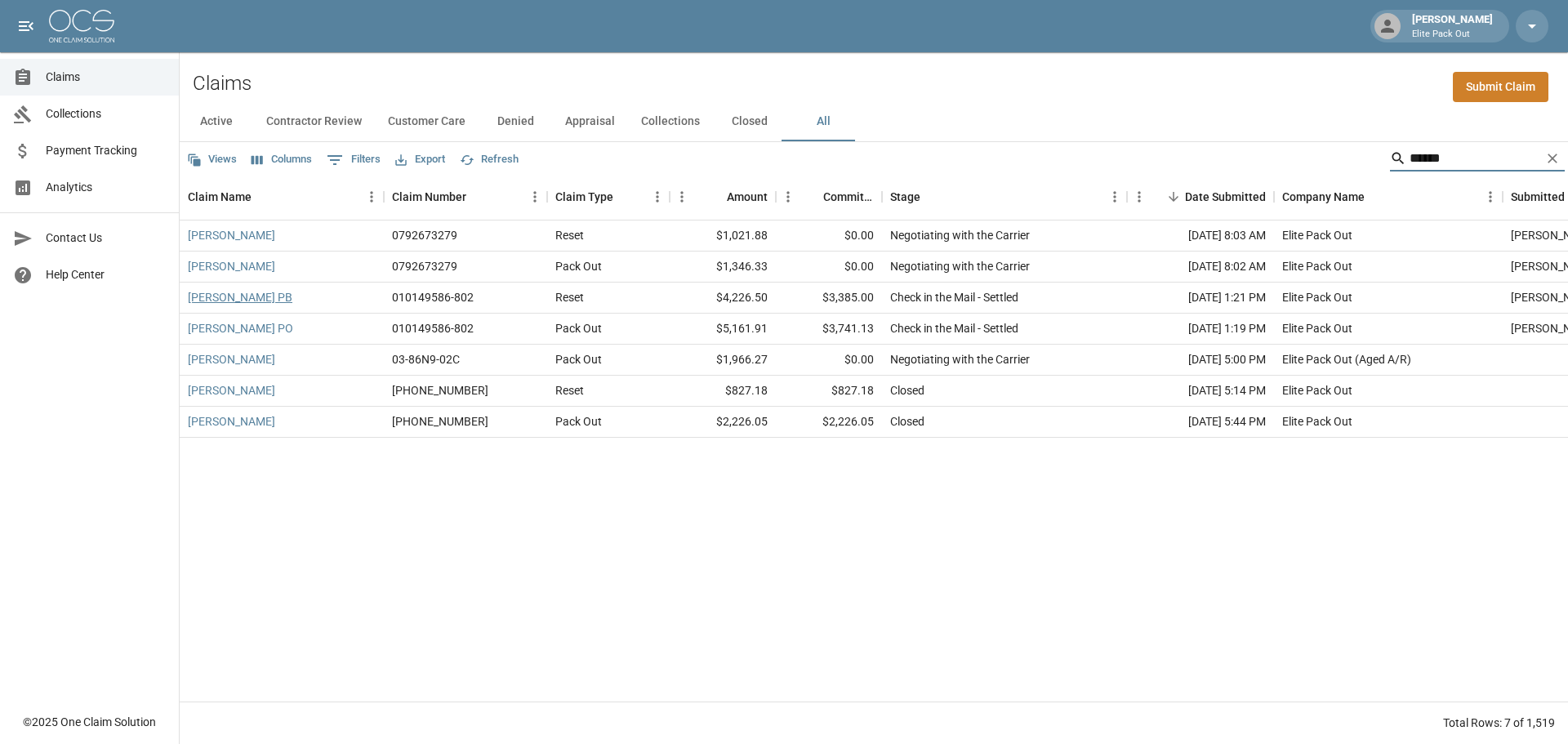
type input "******"
click at [206, 295] on link "[PERSON_NAME] PB" at bounding box center [240, 297] width 105 height 16
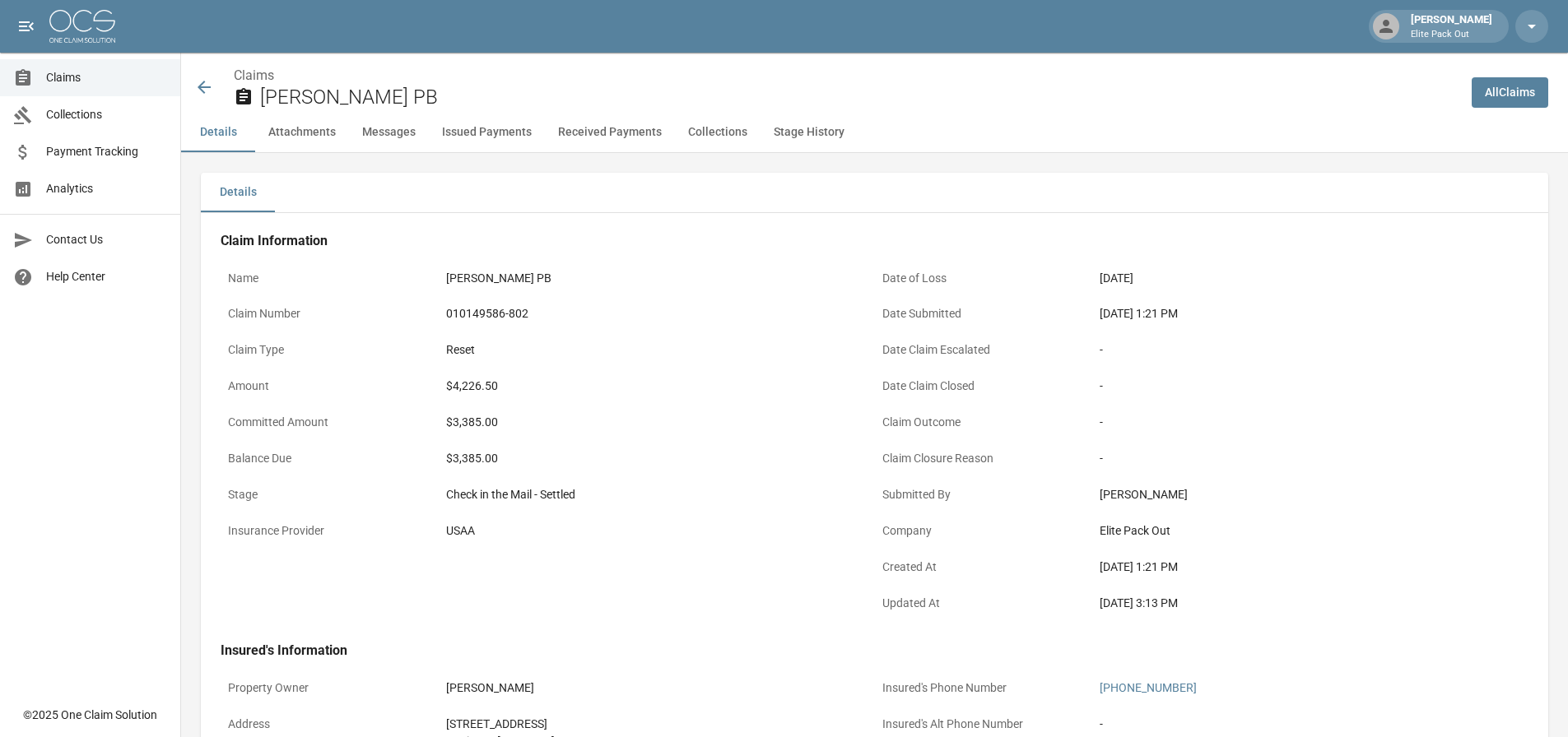
click at [479, 458] on div "$3,385.00" at bounding box center [657, 458] width 421 height 17
copy div "3,385.00"
